Goal: Task Accomplishment & Management: Manage account settings

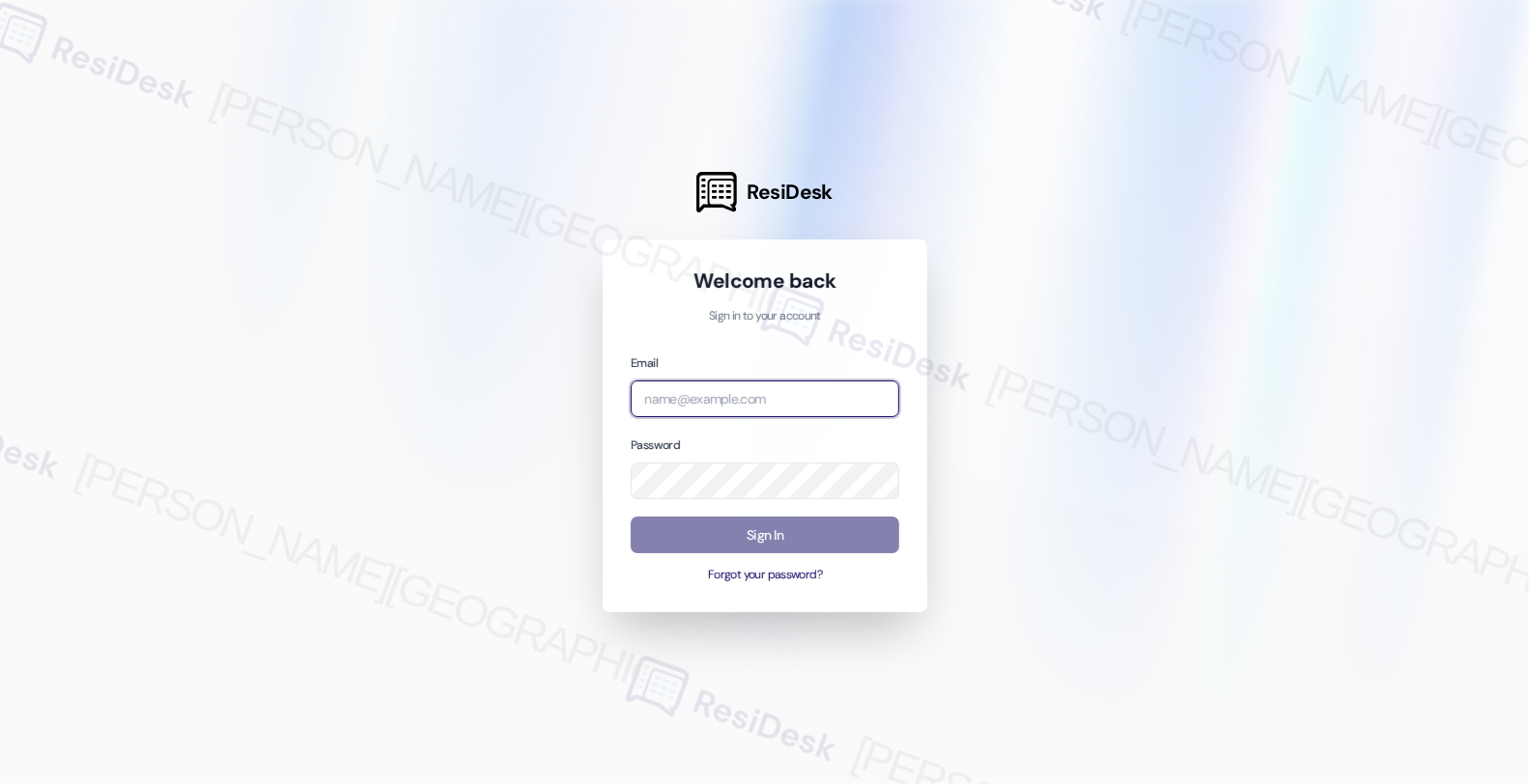
click at [767, 388] on input "email" at bounding box center [764, 399] width 268 height 38
type input "automated-surveys-american_landmark-fides.[PERSON_NAME]@american_[DOMAIN_NAME]"
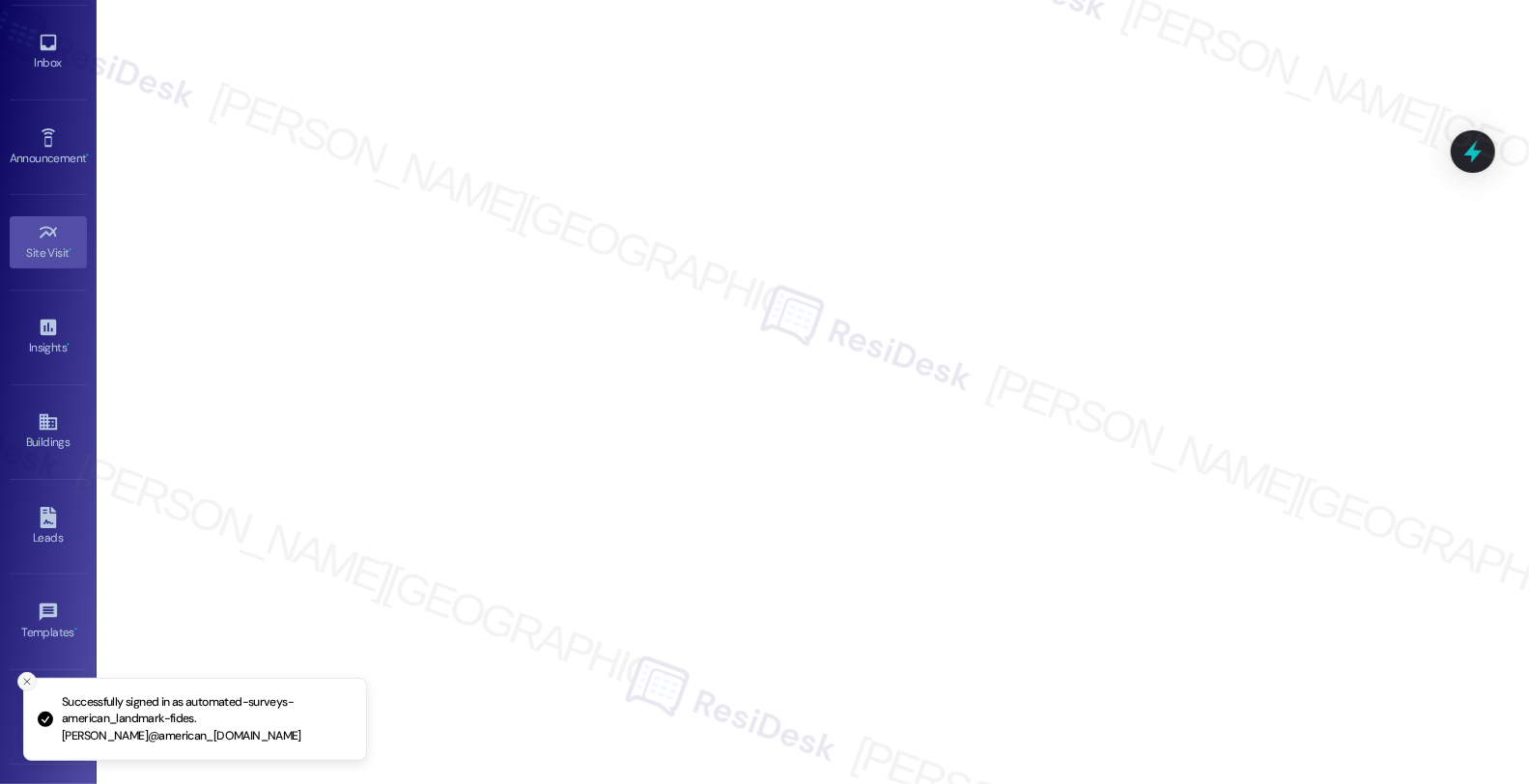
scroll to position [139, 0]
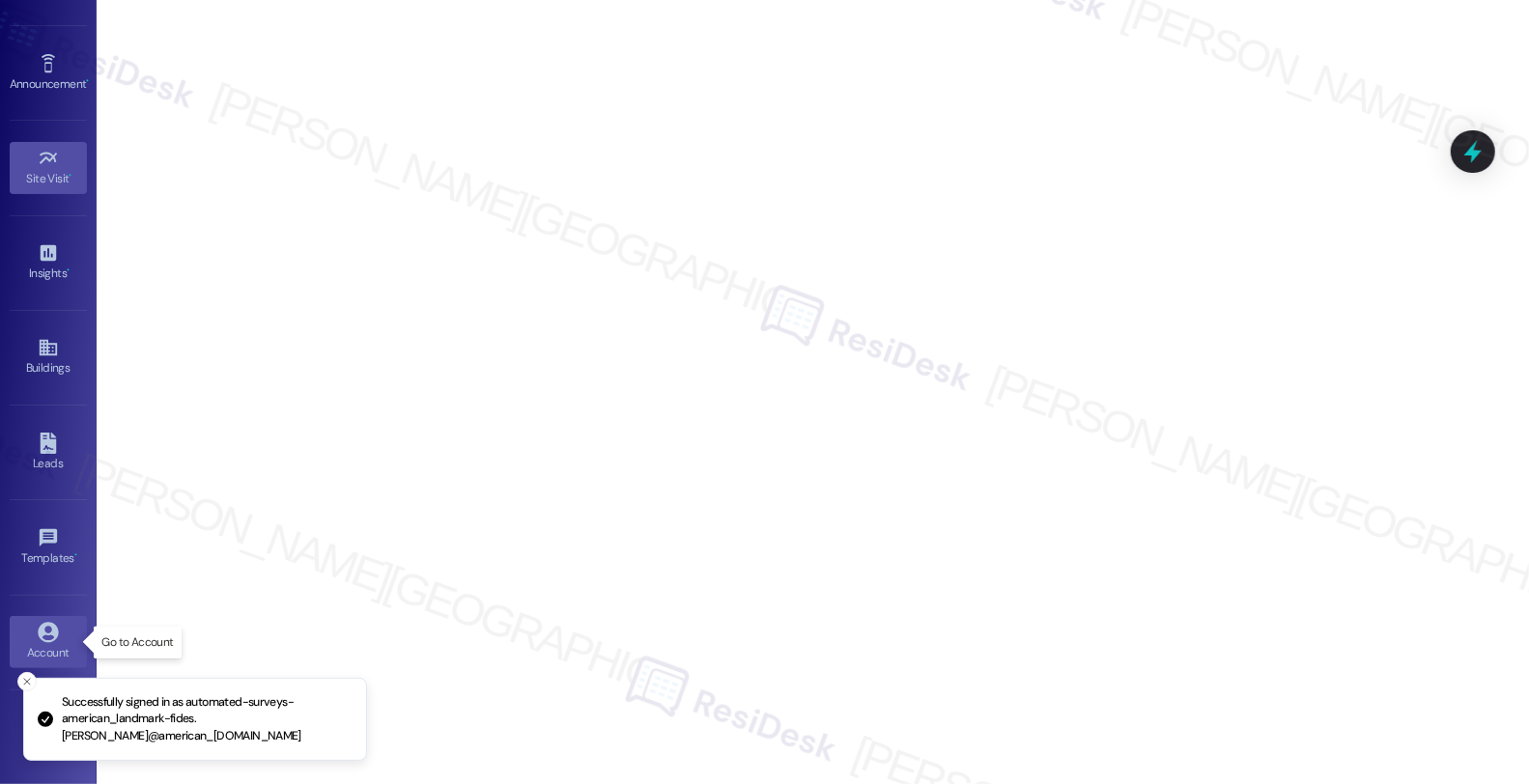
click at [41, 625] on icon at bounding box center [48, 632] width 20 height 20
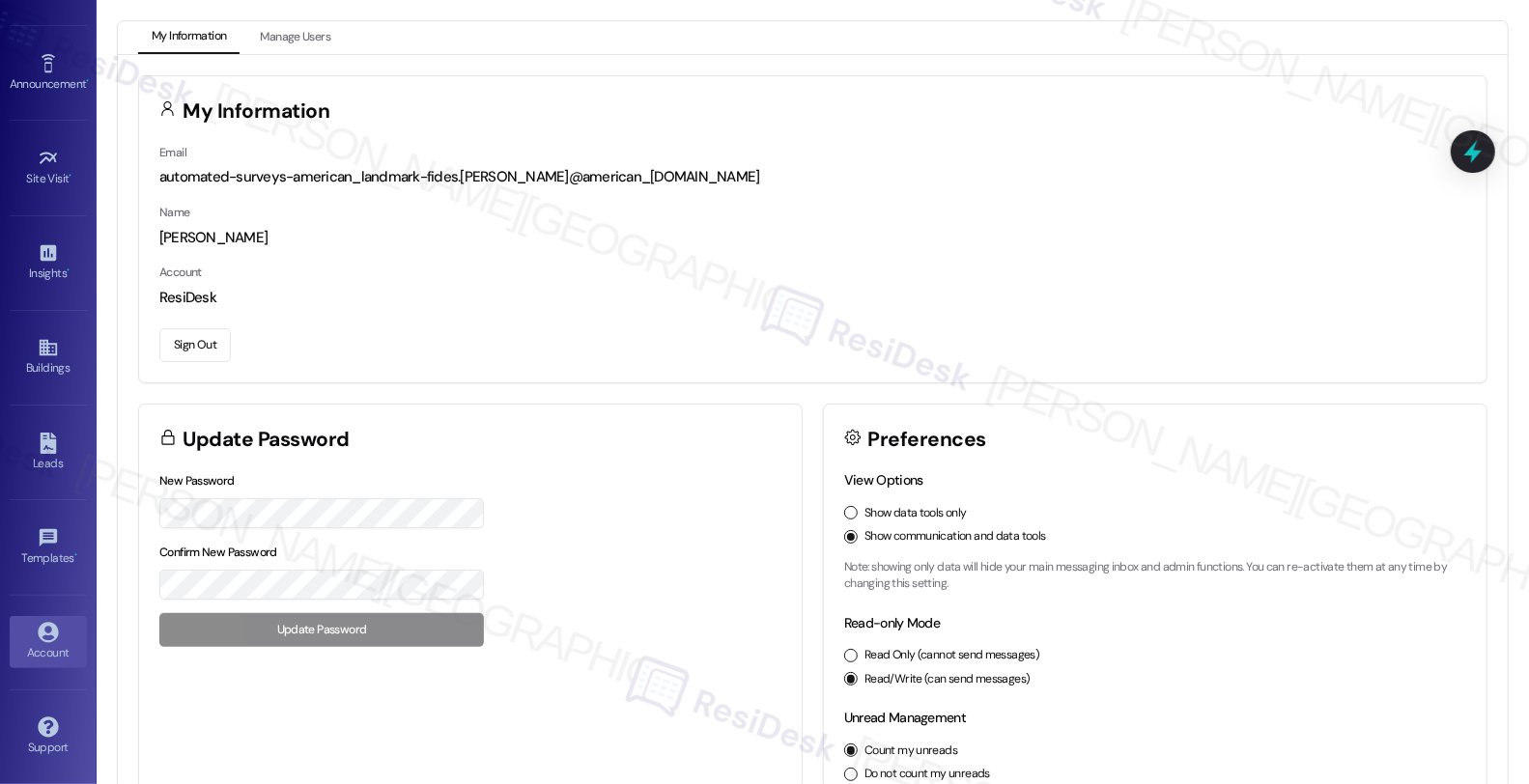
click at [204, 347] on button "Sign Out" at bounding box center [196, 345] width 71 height 34
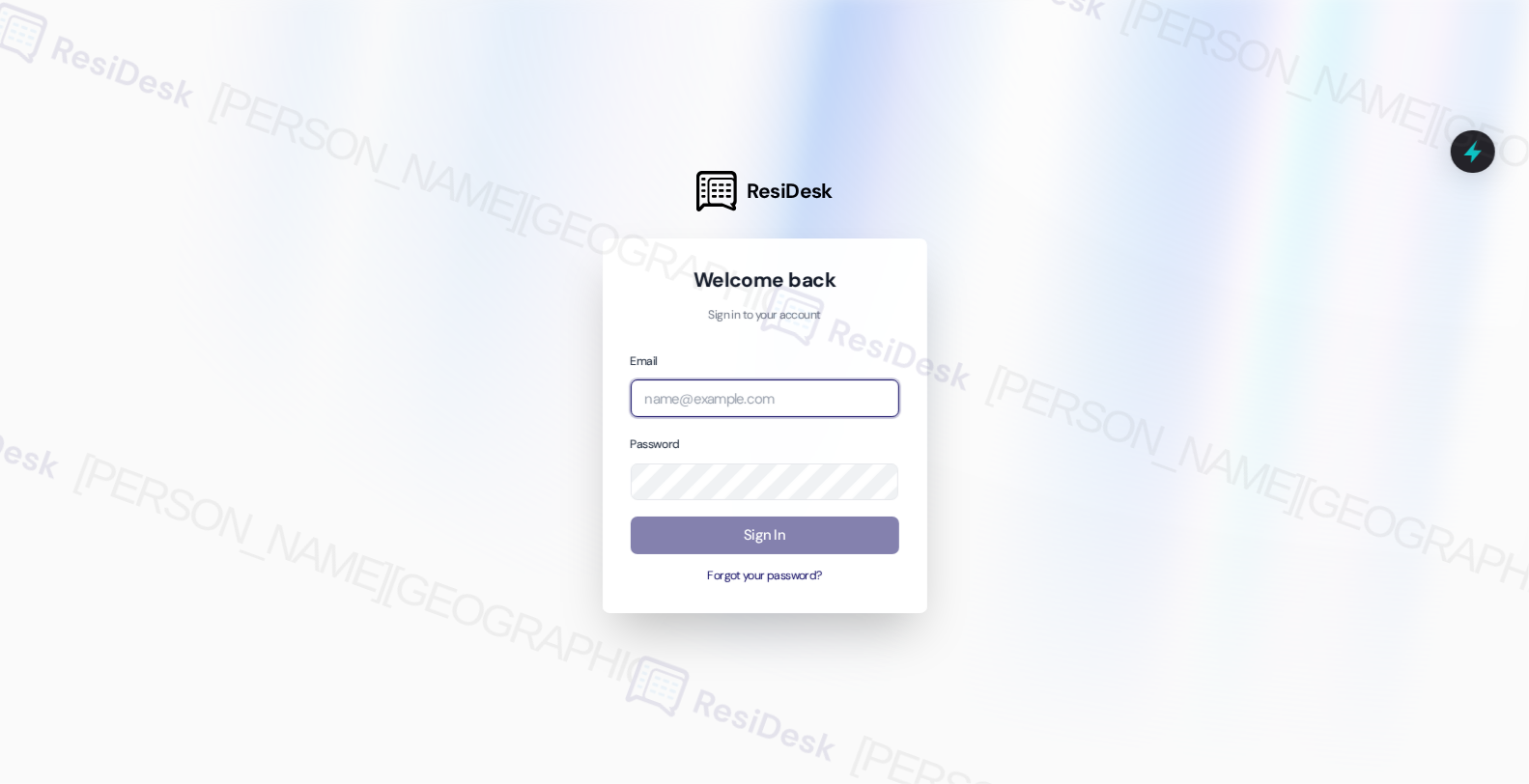
click at [817, 393] on input "email" at bounding box center [764, 398] width 268 height 38
type input "automated-surveys-americas_rental_managers-fides.[PERSON_NAME]@americas_rental_…"
